Goal: Transaction & Acquisition: Purchase product/service

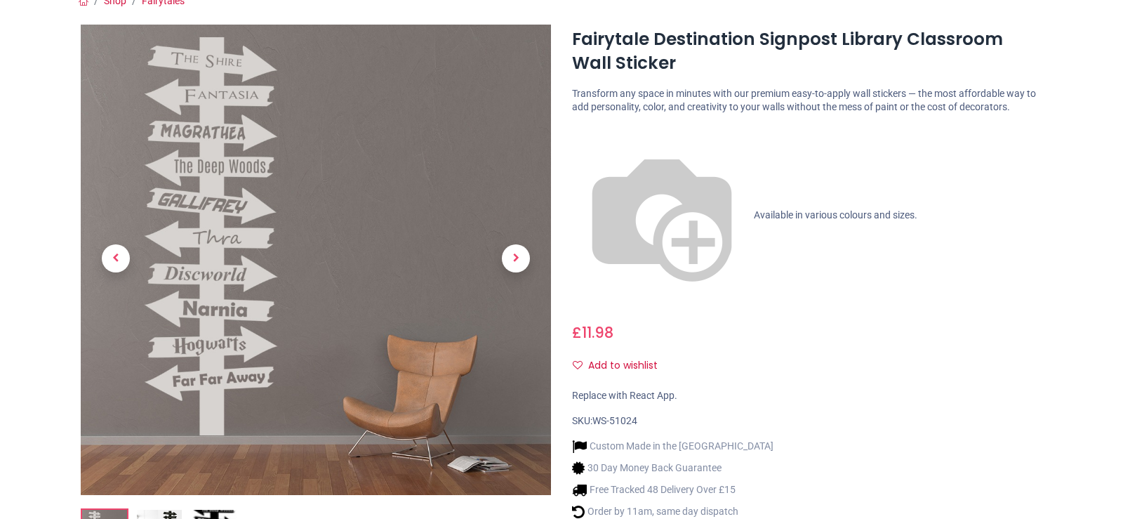
scroll to position [141, 0]
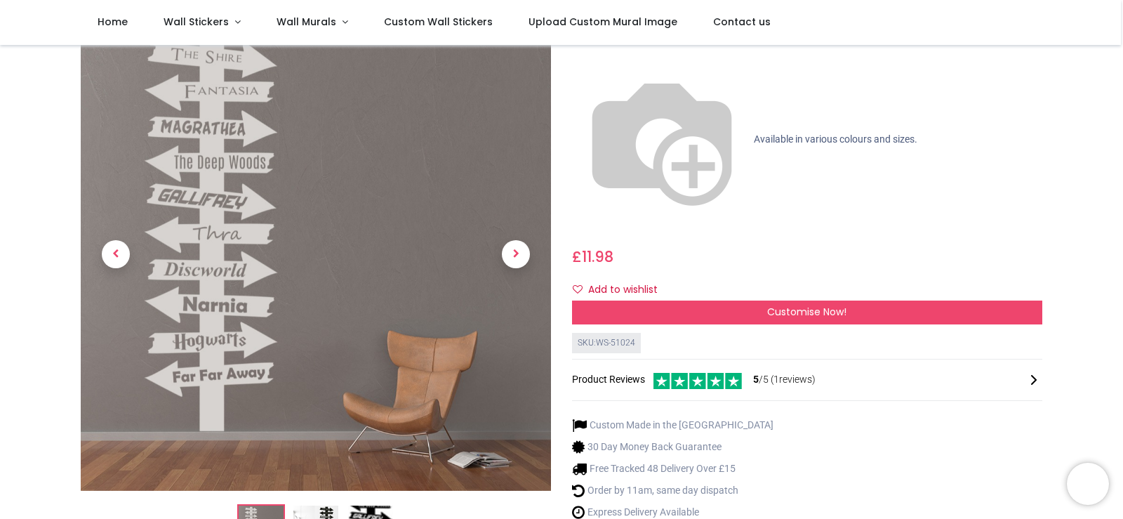
scroll to position [211, 0]
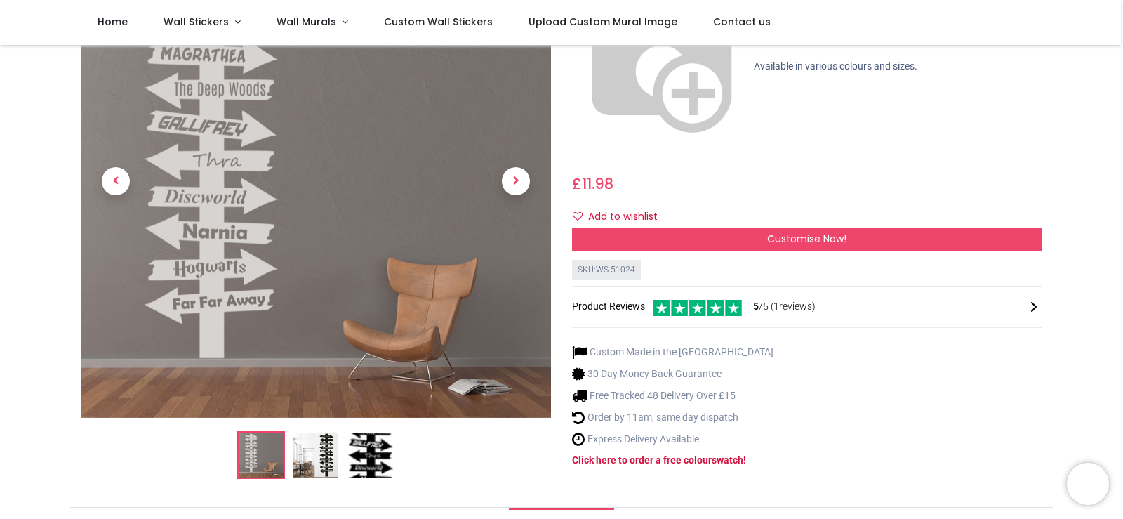
click at [377, 432] on img at bounding box center [370, 454] width 45 height 45
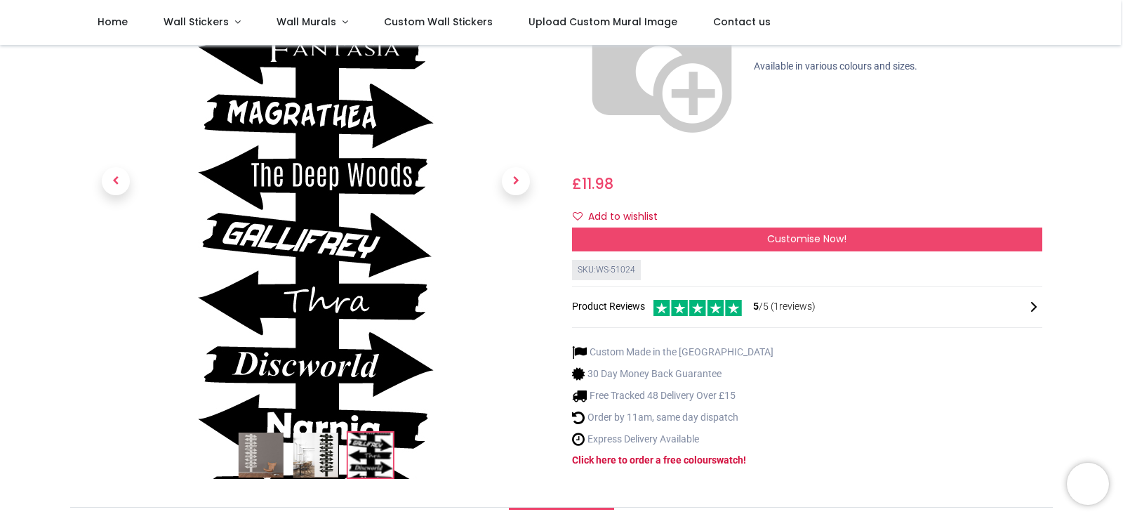
click at [333, 432] on img at bounding box center [315, 454] width 45 height 45
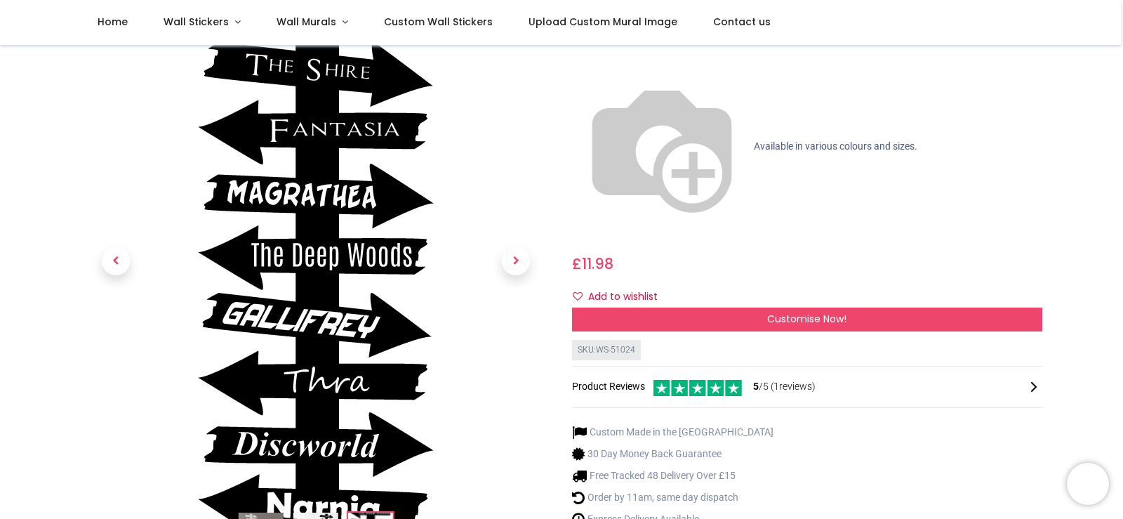
scroll to position [0, 0]
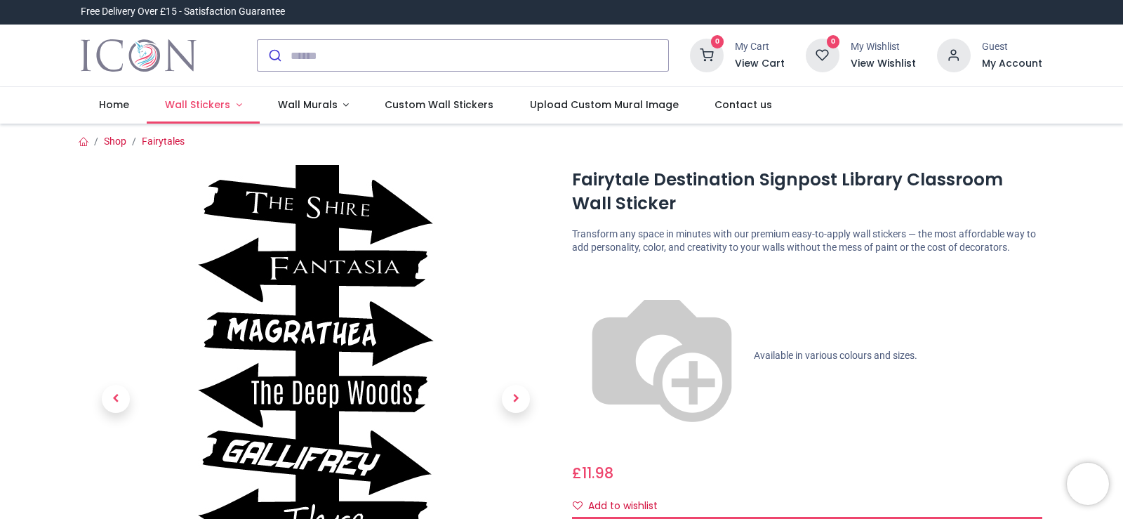
click at [178, 110] on span "Wall Stickers" at bounding box center [197, 105] width 65 height 14
click at [156, 142] on link "Fairytales" at bounding box center [163, 140] width 43 height 11
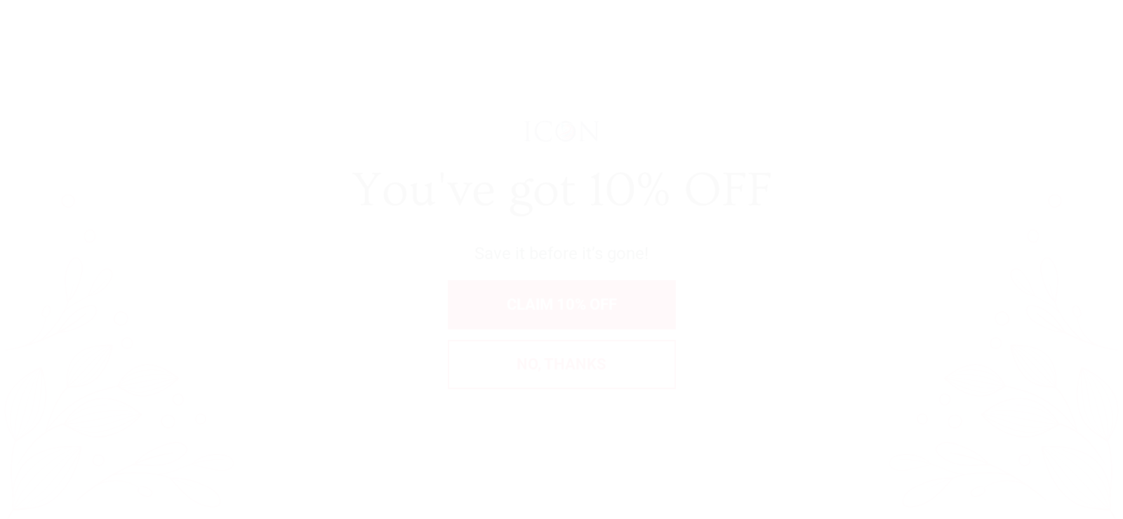
click at [337, 55] on div "You've got 10% OFF Save it before it’s gone! CLAIM 10% OFF No, thanks" at bounding box center [561, 259] width 1081 height 476
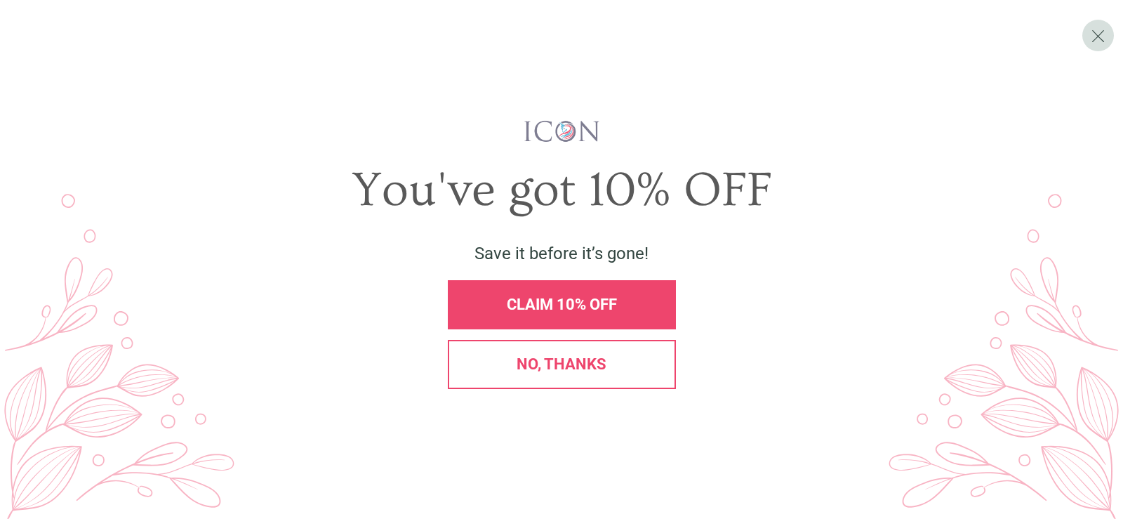
click at [601, 382] on div "No, thanks" at bounding box center [562, 364] width 228 height 49
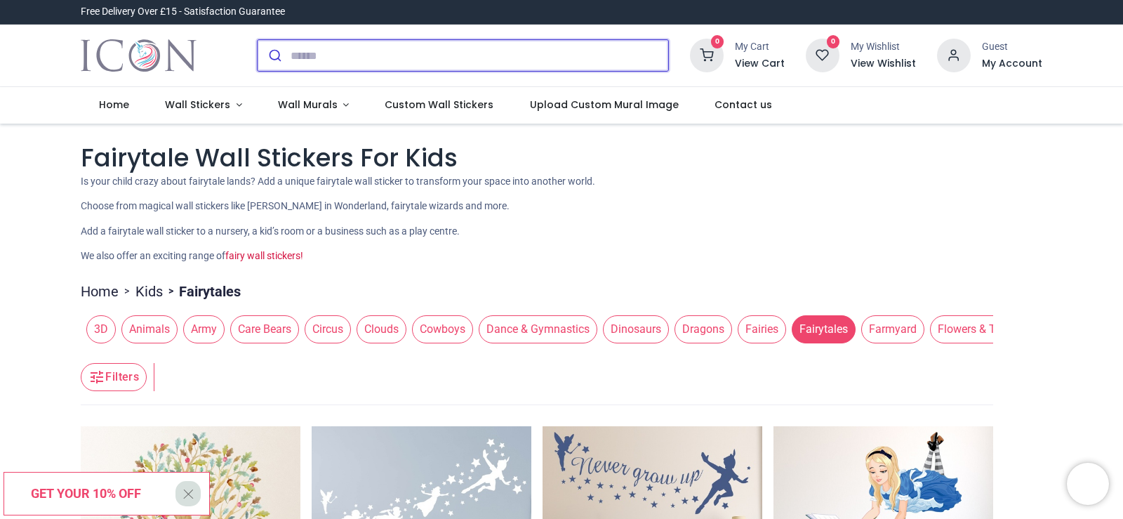
click at [307, 60] on input "search" at bounding box center [478, 55] width 377 height 31
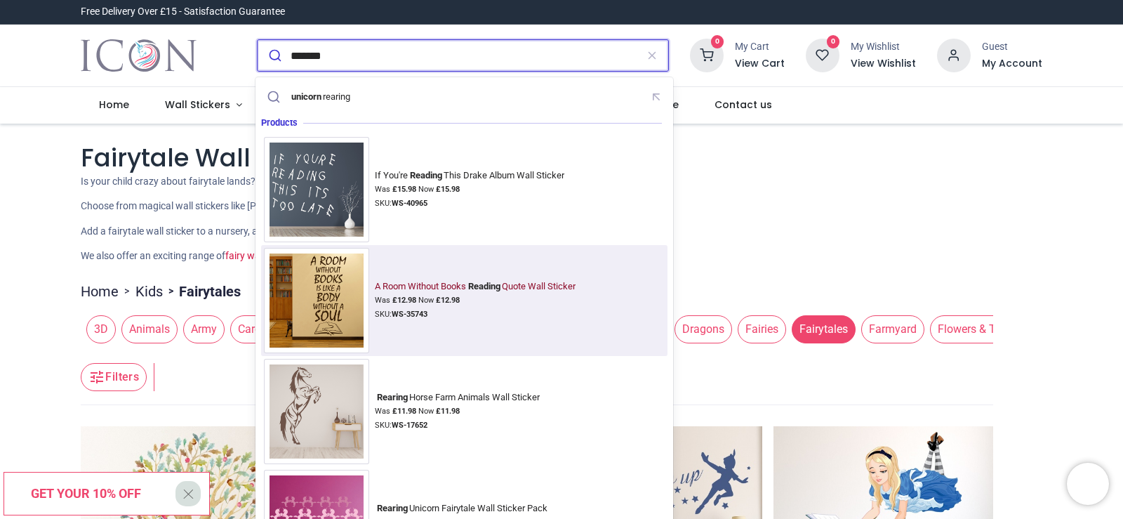
click at [305, 271] on img at bounding box center [316, 300] width 105 height 105
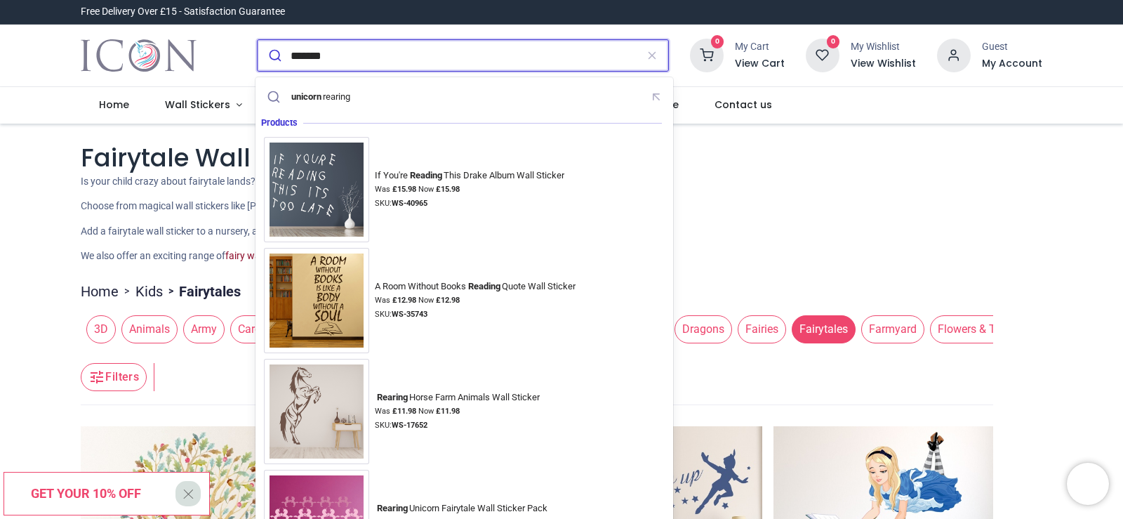
type input "*******"
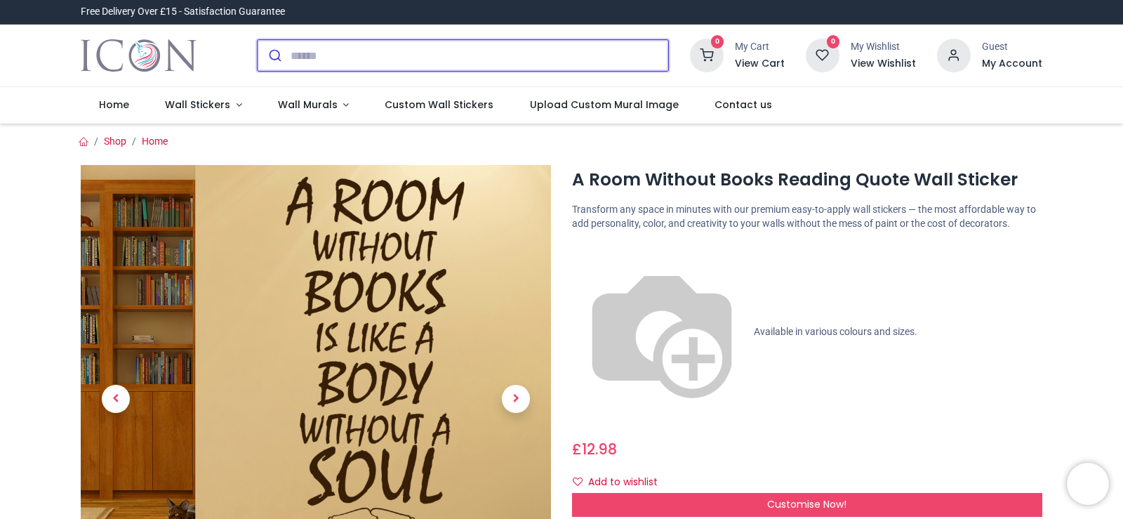
click at [323, 61] on input "search" at bounding box center [478, 55] width 377 height 31
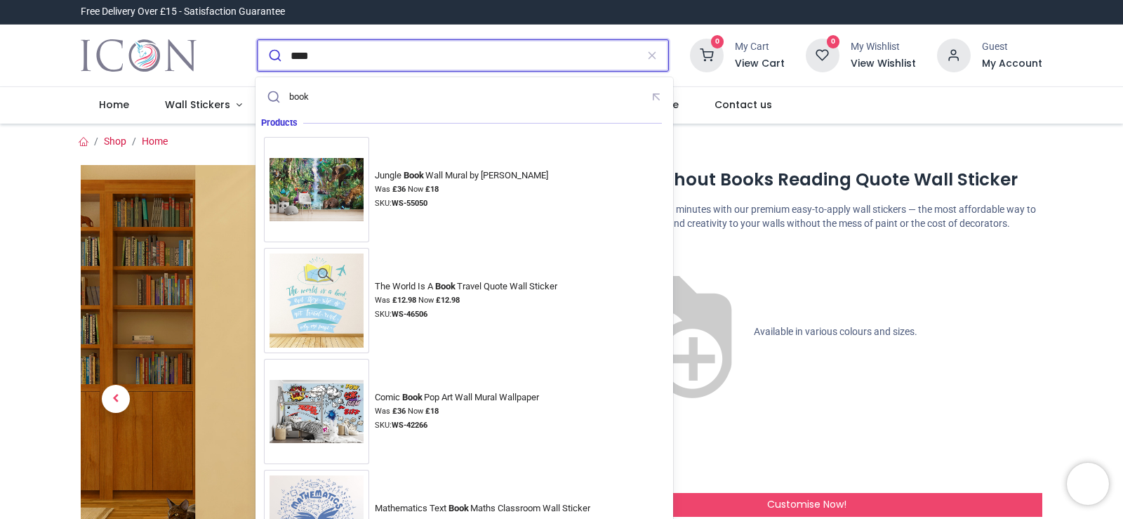
type input "****"
click at [258, 40] on button "submit" at bounding box center [274, 55] width 33 height 31
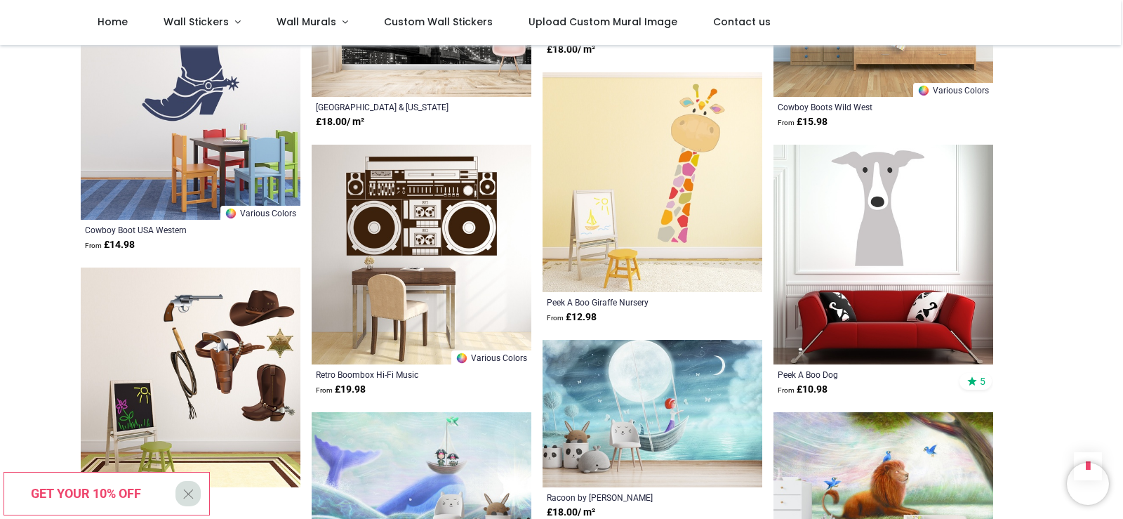
scroll to position [1544, 0]
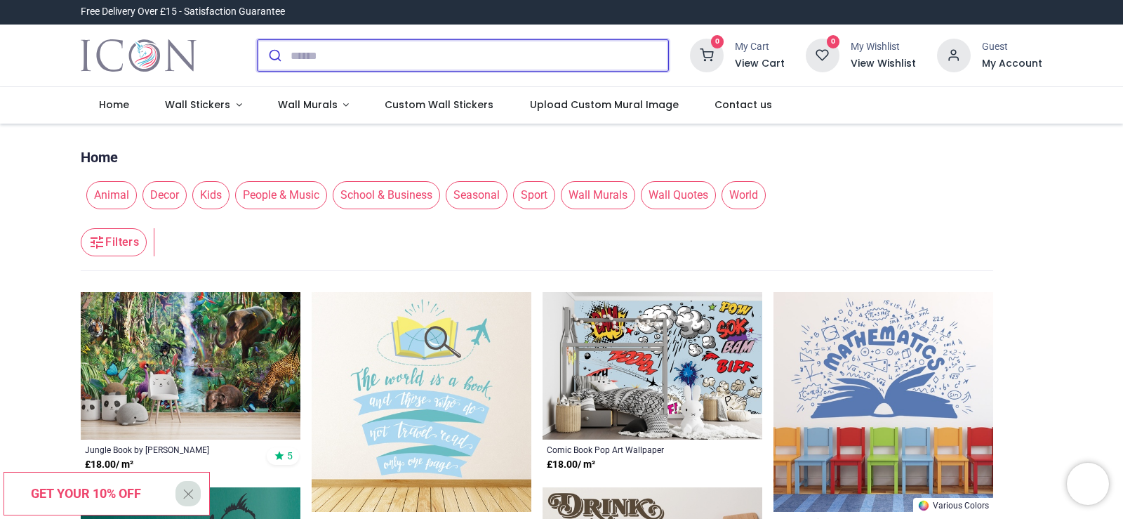
click at [321, 53] on input "search" at bounding box center [478, 55] width 377 height 31
type input "*"
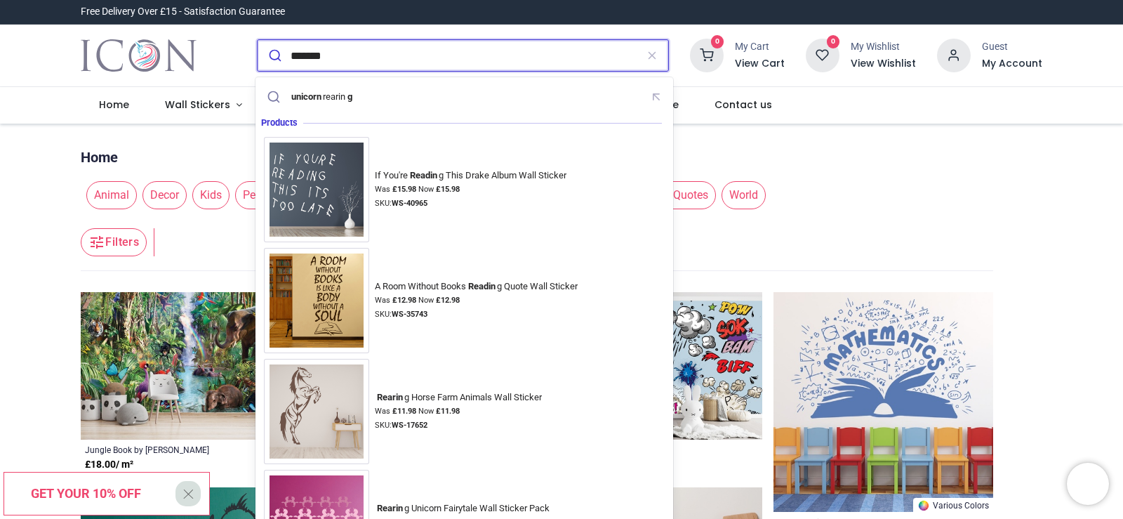
type input "*******"
click at [258, 40] on button "submit" at bounding box center [274, 55] width 33 height 31
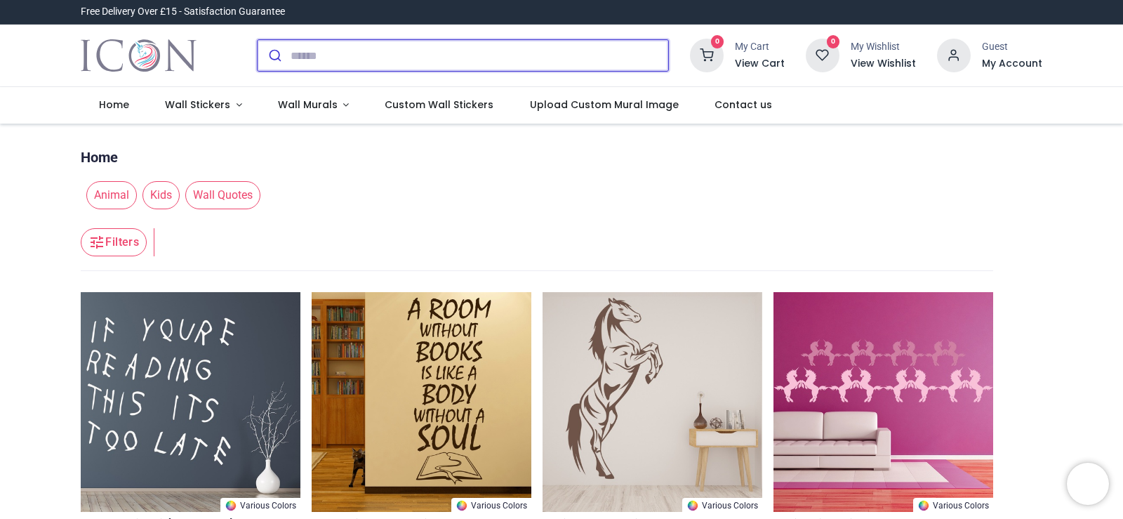
click at [294, 52] on input "search" at bounding box center [478, 55] width 377 height 31
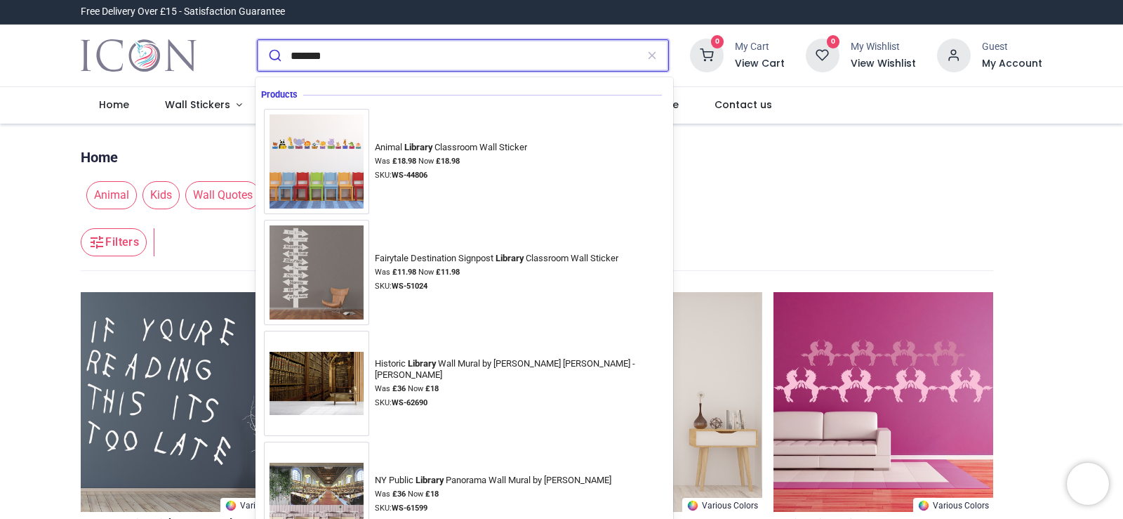
type input "*******"
click at [258, 40] on button "submit" at bounding box center [274, 55] width 33 height 31
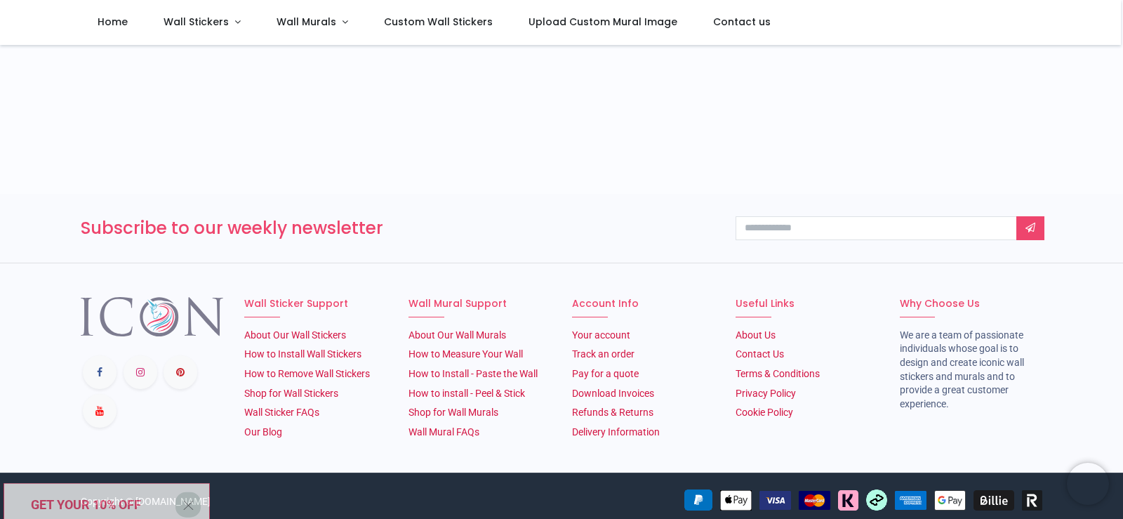
scroll to position [527, 0]
